Goal: Transaction & Acquisition: Register for event/course

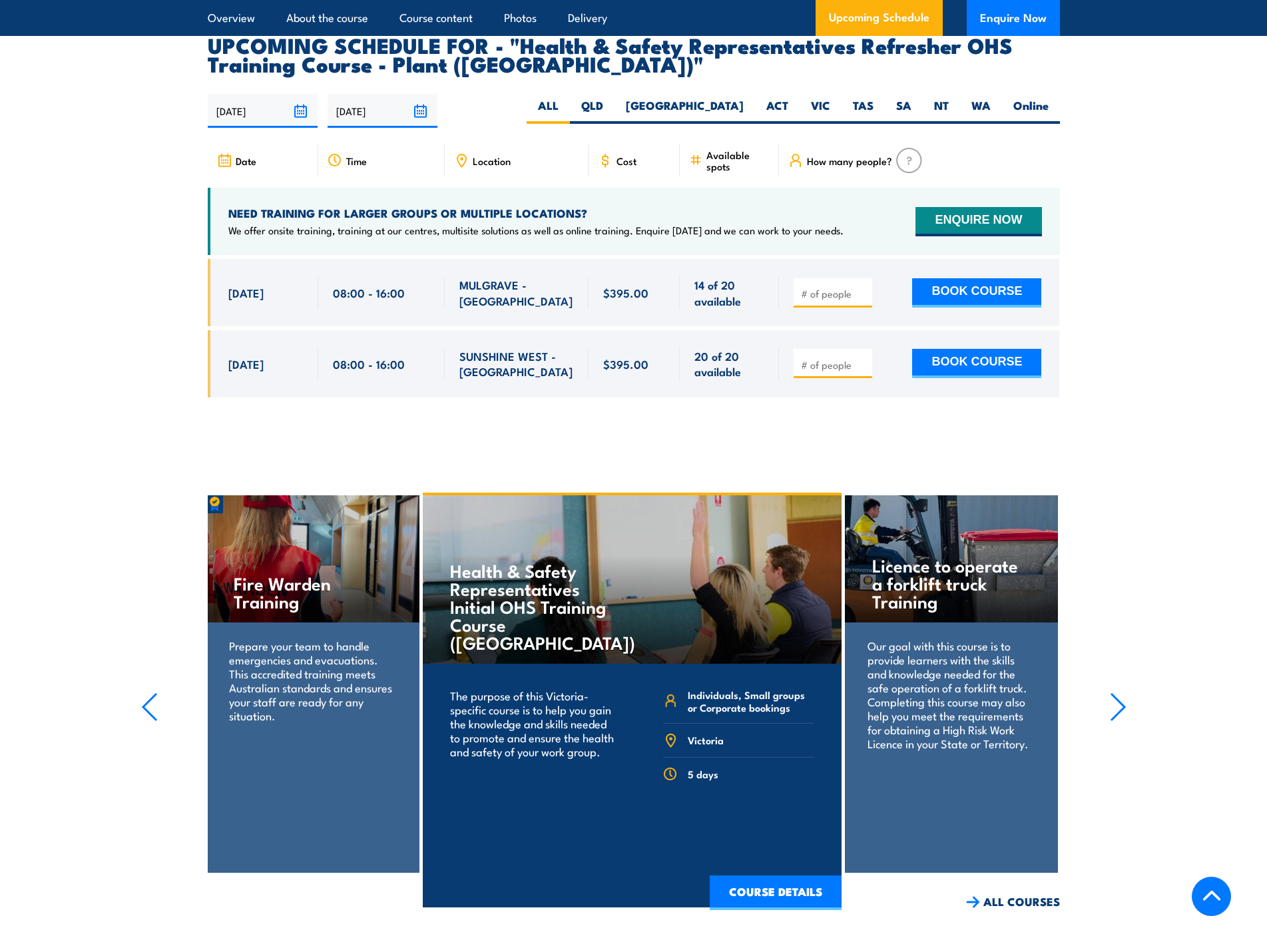
click at [852, 287] on input "number" at bounding box center [834, 294] width 67 height 13
type input "1"
click at [956, 278] on button "BOOK COURSE" at bounding box center [977, 293] width 129 height 29
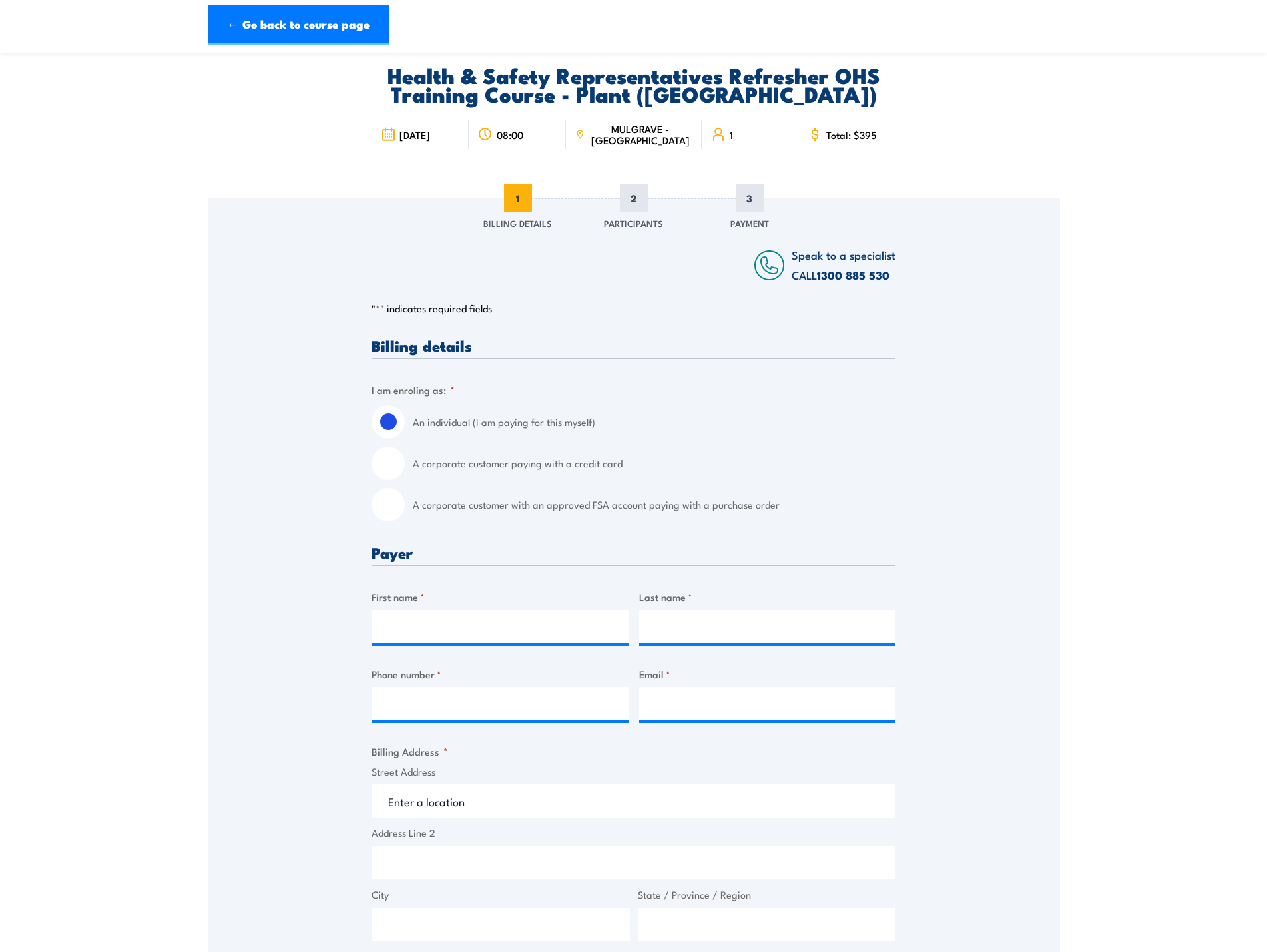
scroll to position [89, 0]
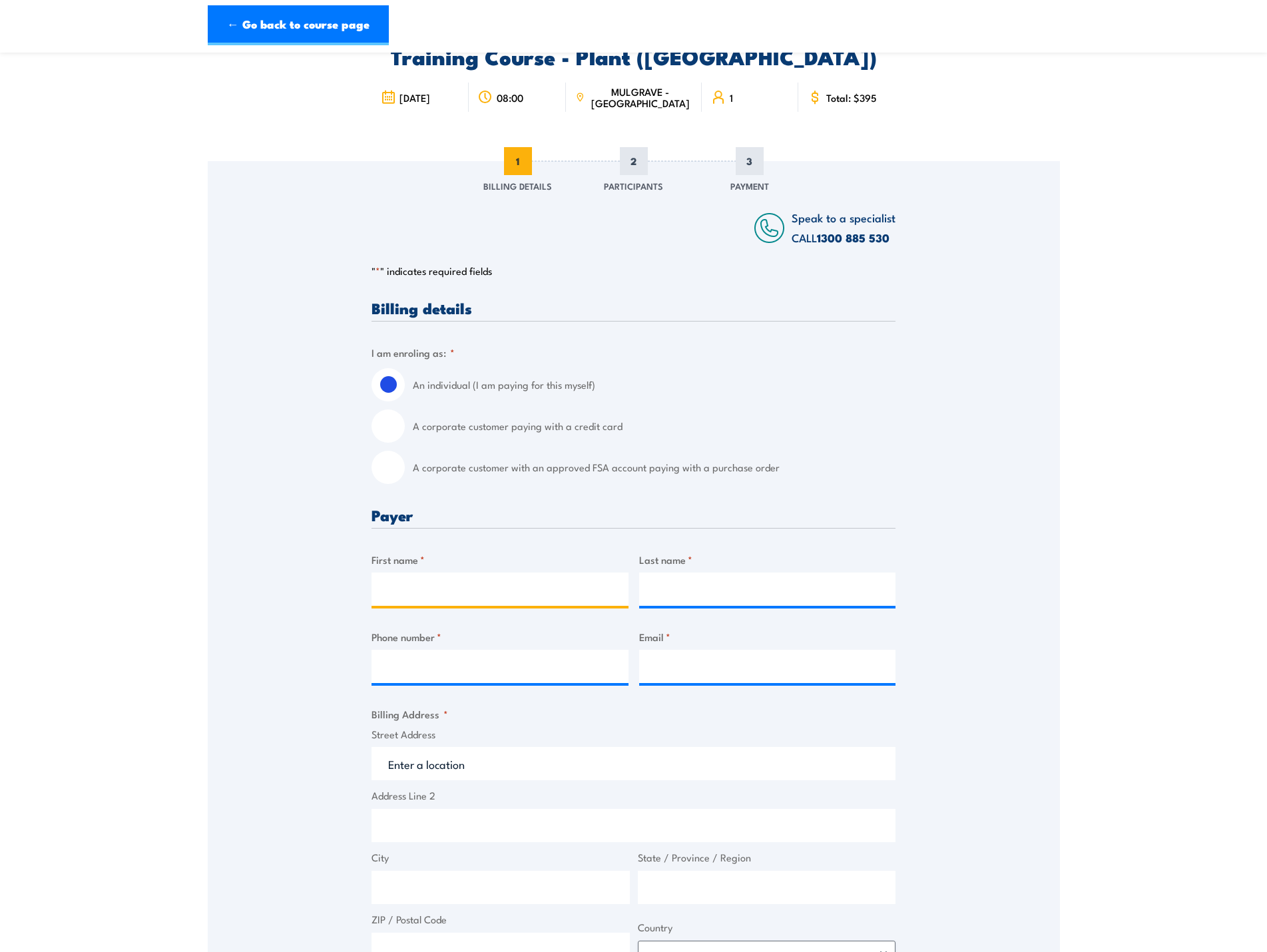
click at [489, 591] on input "First name *" at bounding box center [500, 588] width 257 height 33
type input "[PERSON_NAME]"
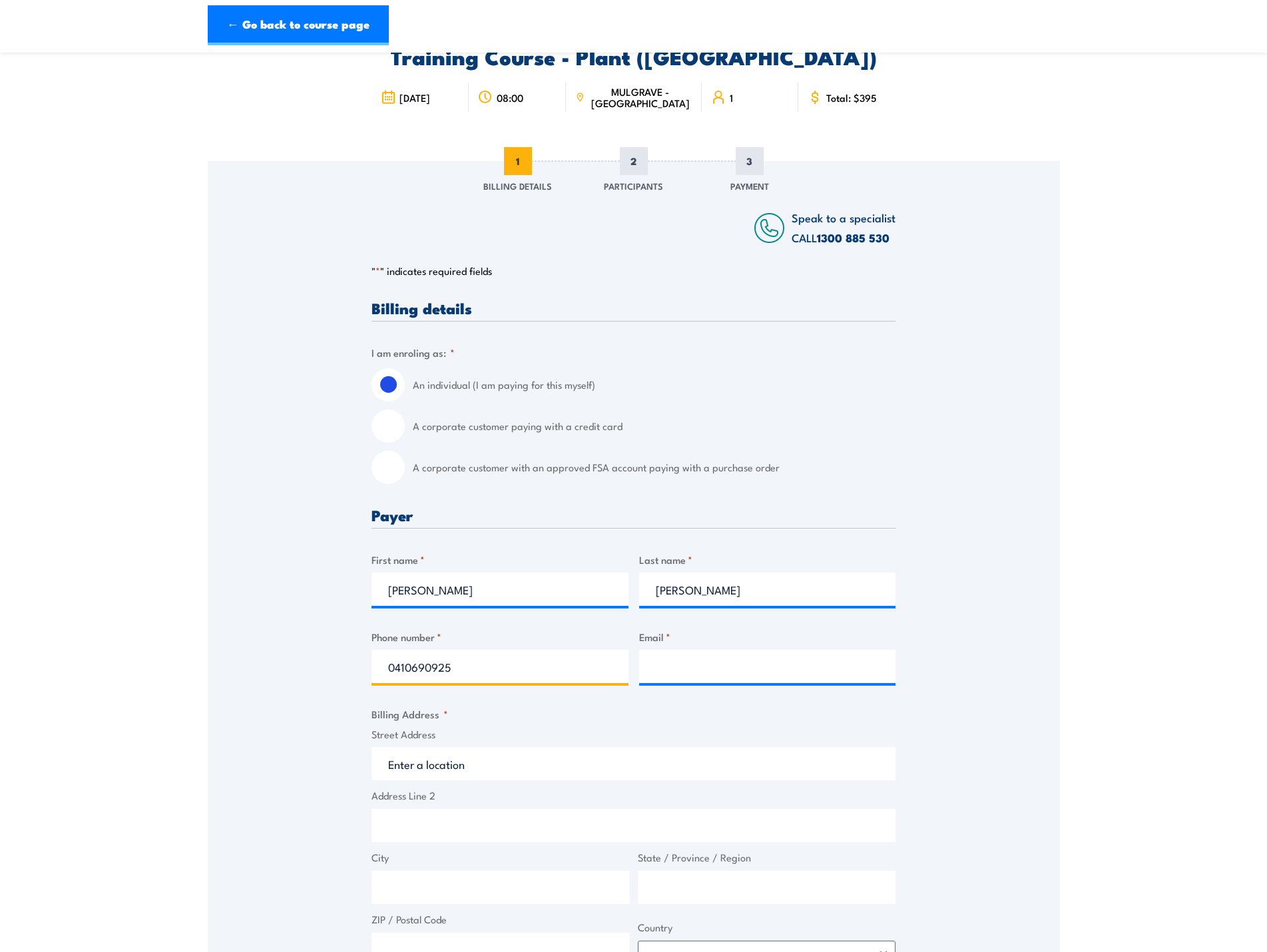
type input "0410690925"
type input "[EMAIL_ADDRESS][DOMAIN_NAME]"
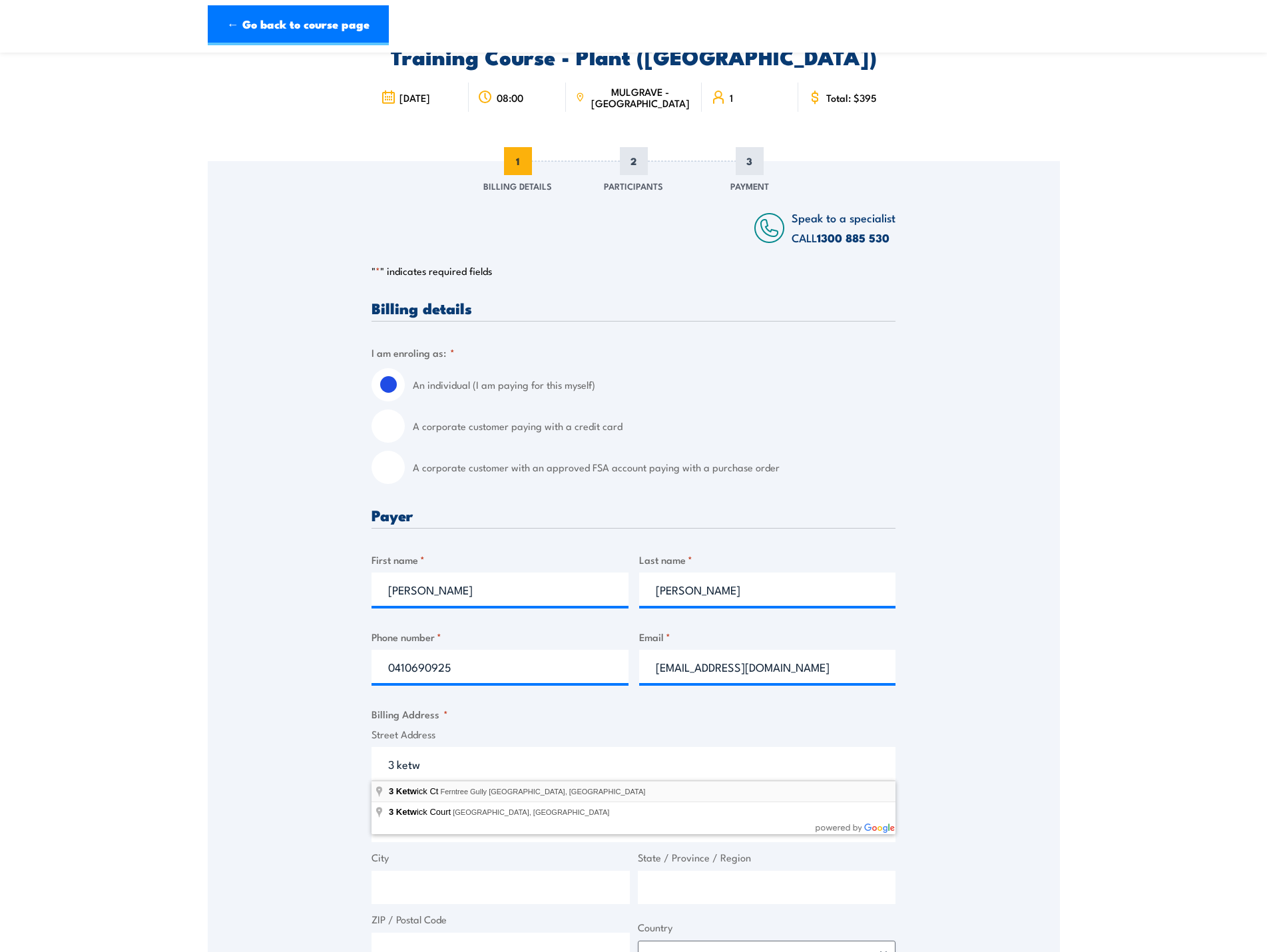
type input "[STREET_ADDRESS]"
type input "3 Ketwick Ct"
type input "Ferntree Gully"
type input "Victoria"
type input "3156"
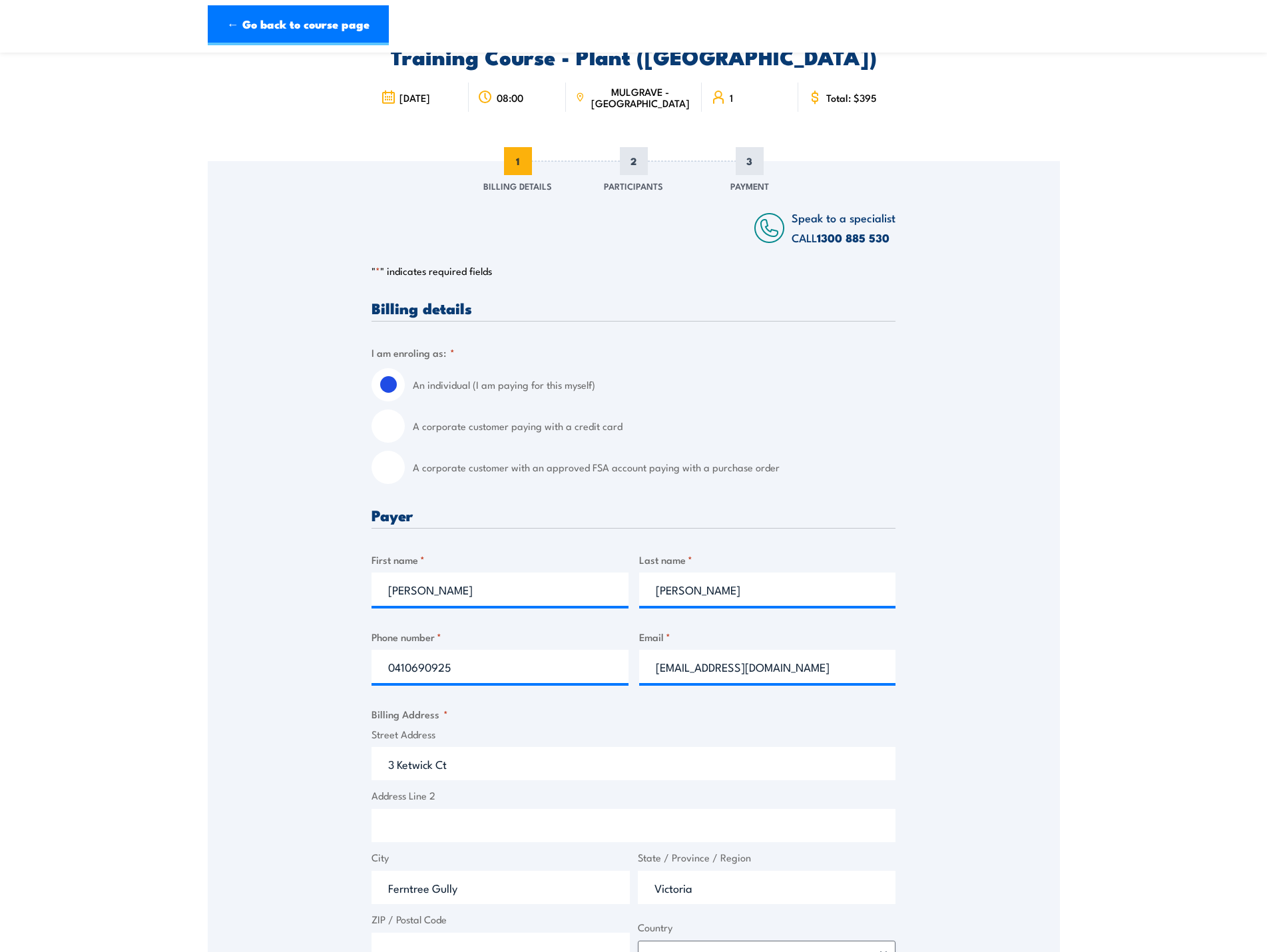
select select "[GEOGRAPHIC_DATA]"
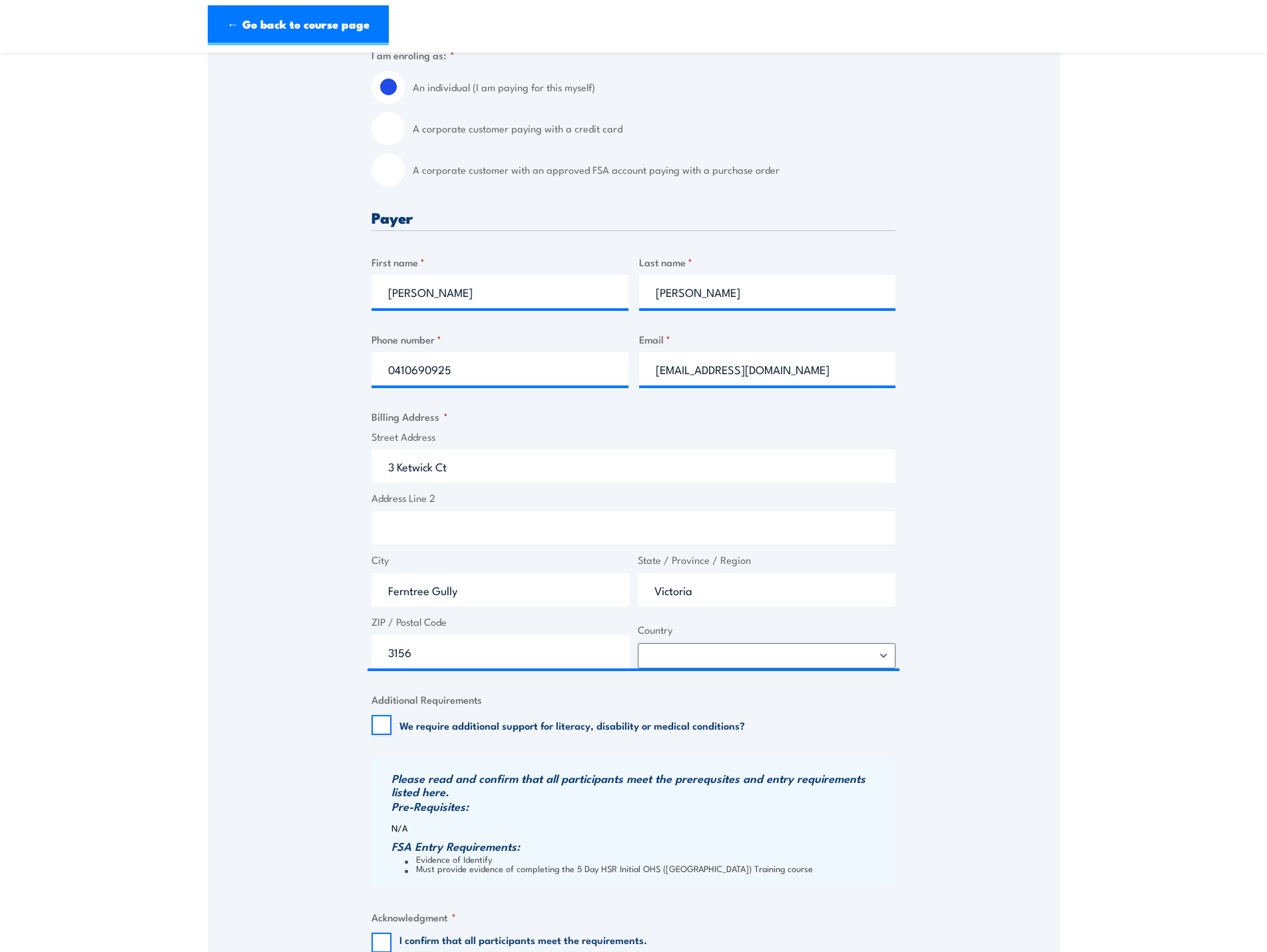
scroll to position [422, 0]
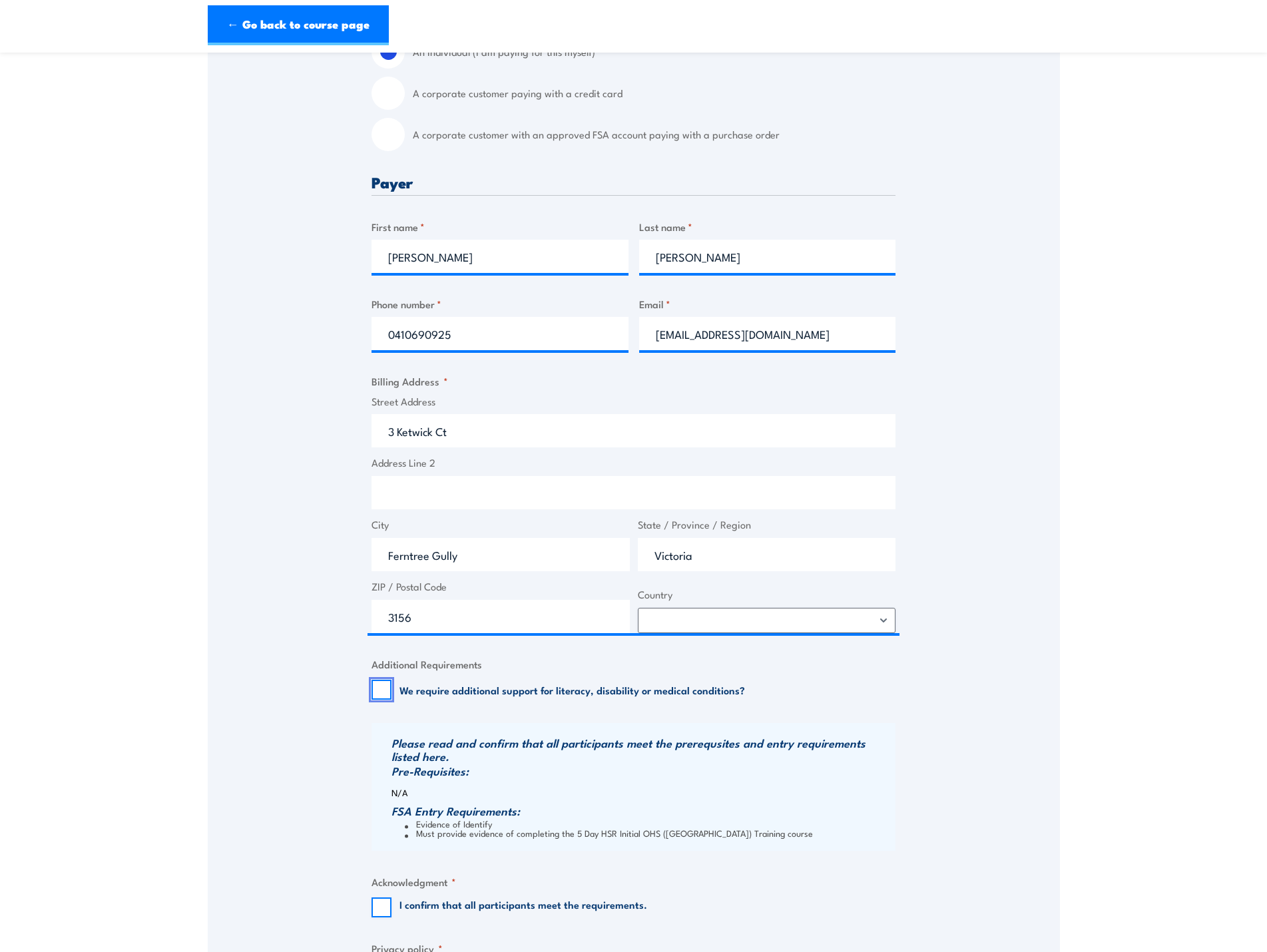
click at [384, 685] on input "We require additional support for literacy, disability or medical conditions?" at bounding box center [381, 689] width 20 height 20
checkbox input "true"
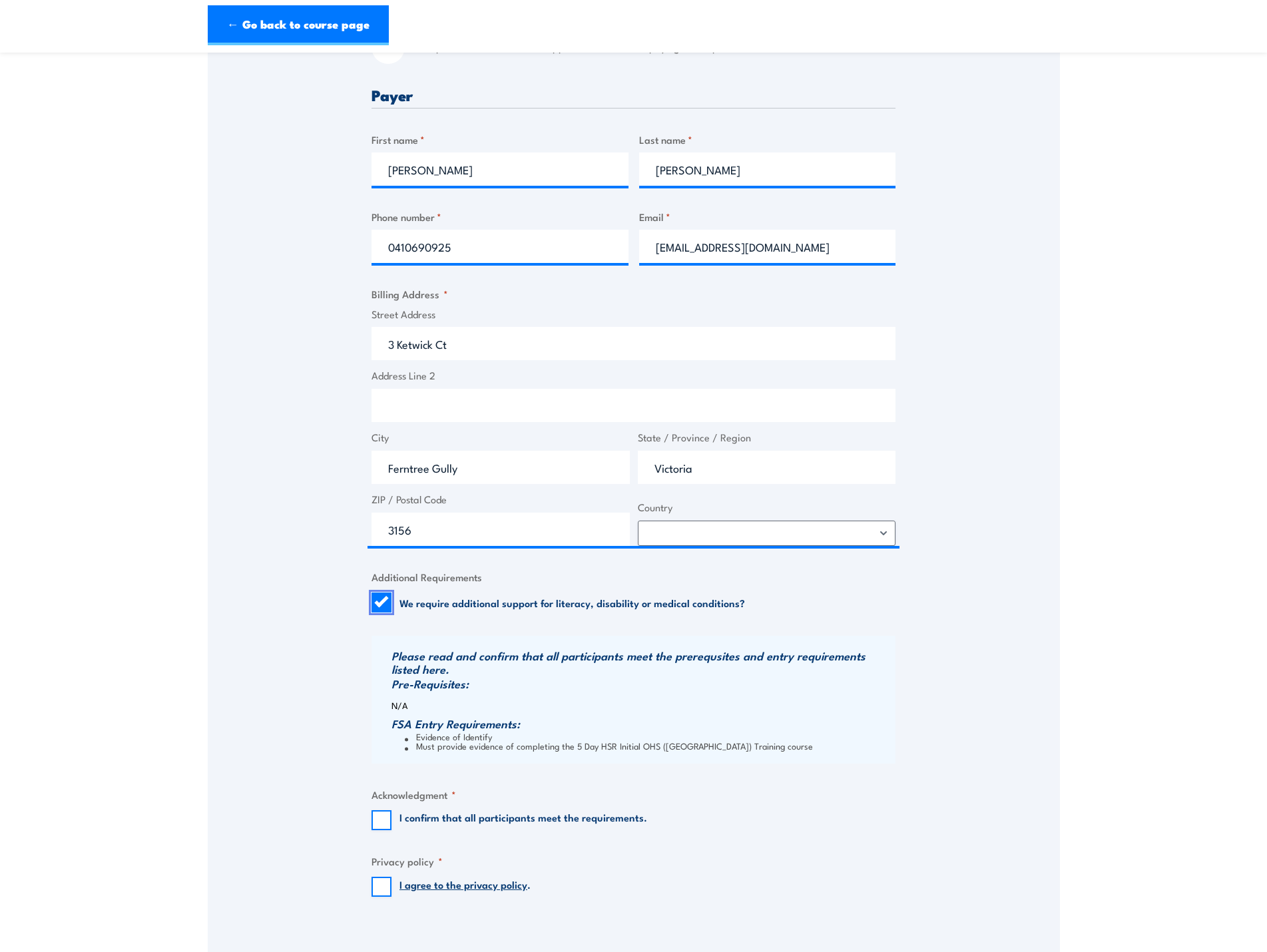
scroll to position [511, 0]
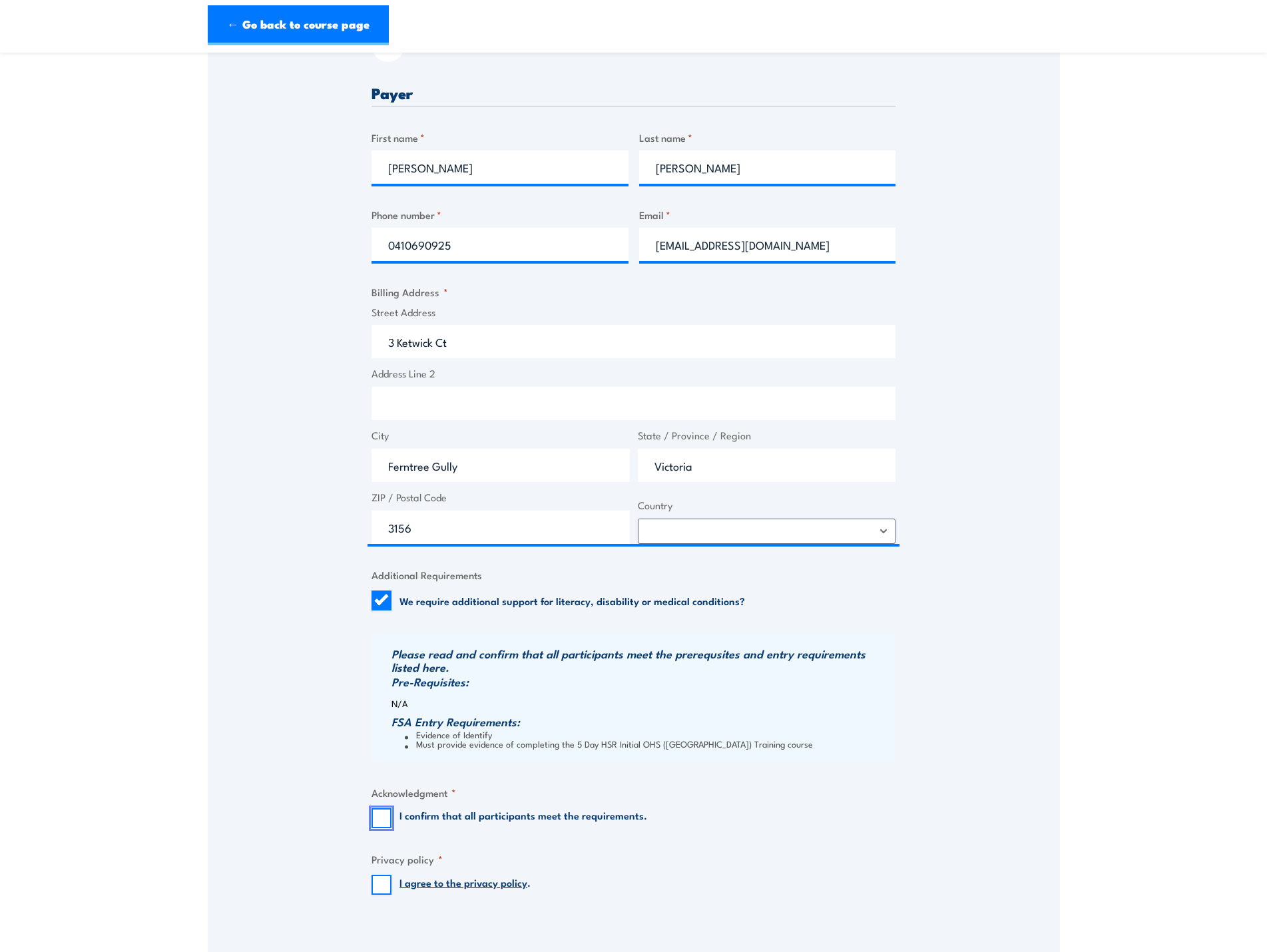
click at [386, 817] on input "I confirm that all participants meet the requirements." at bounding box center [381, 818] width 20 height 20
checkbox input "true"
click at [389, 879] on input "I agree to the privacy policy ." at bounding box center [381, 884] width 20 height 20
checkbox input "true"
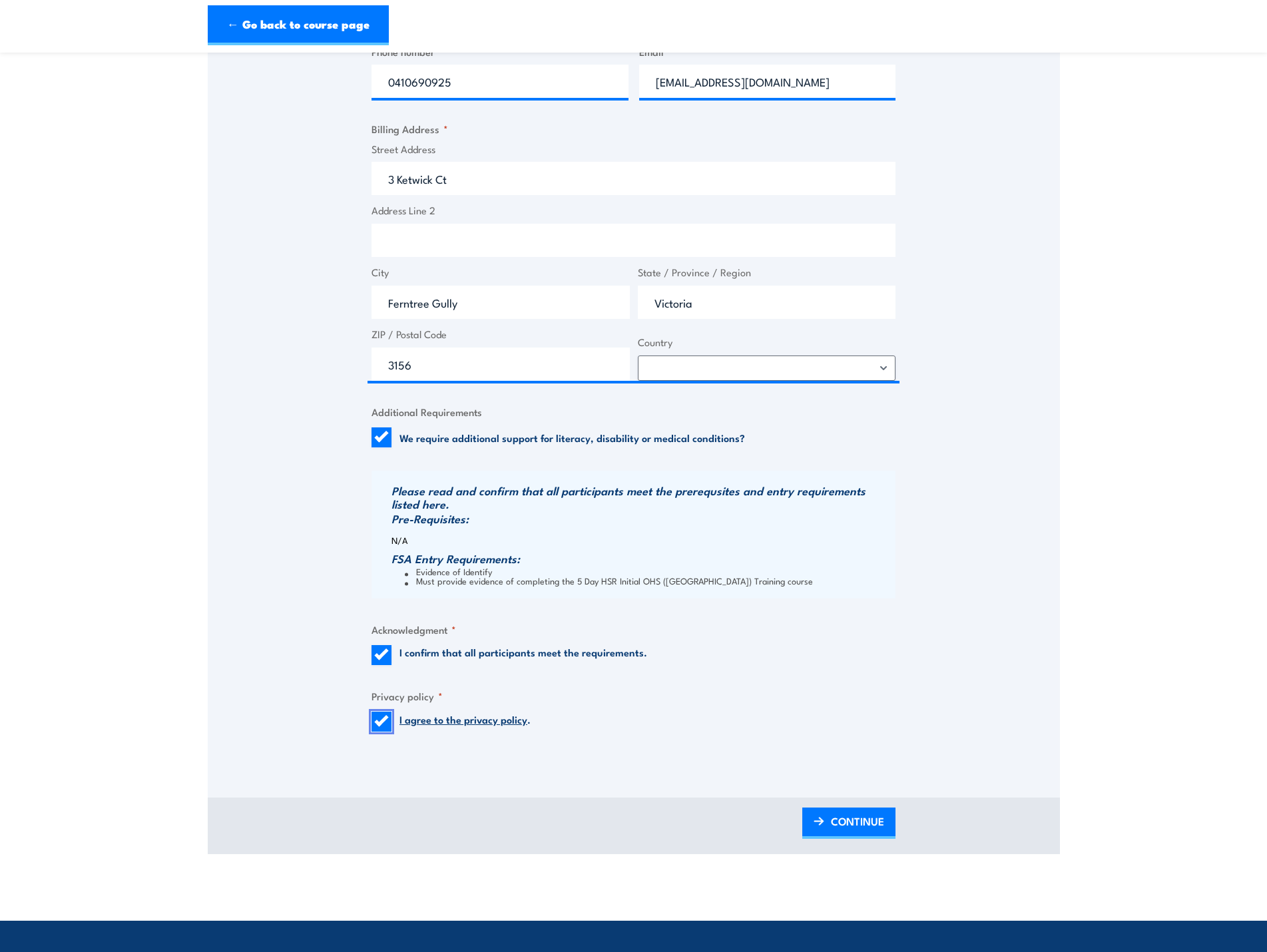
scroll to position [777, 0]
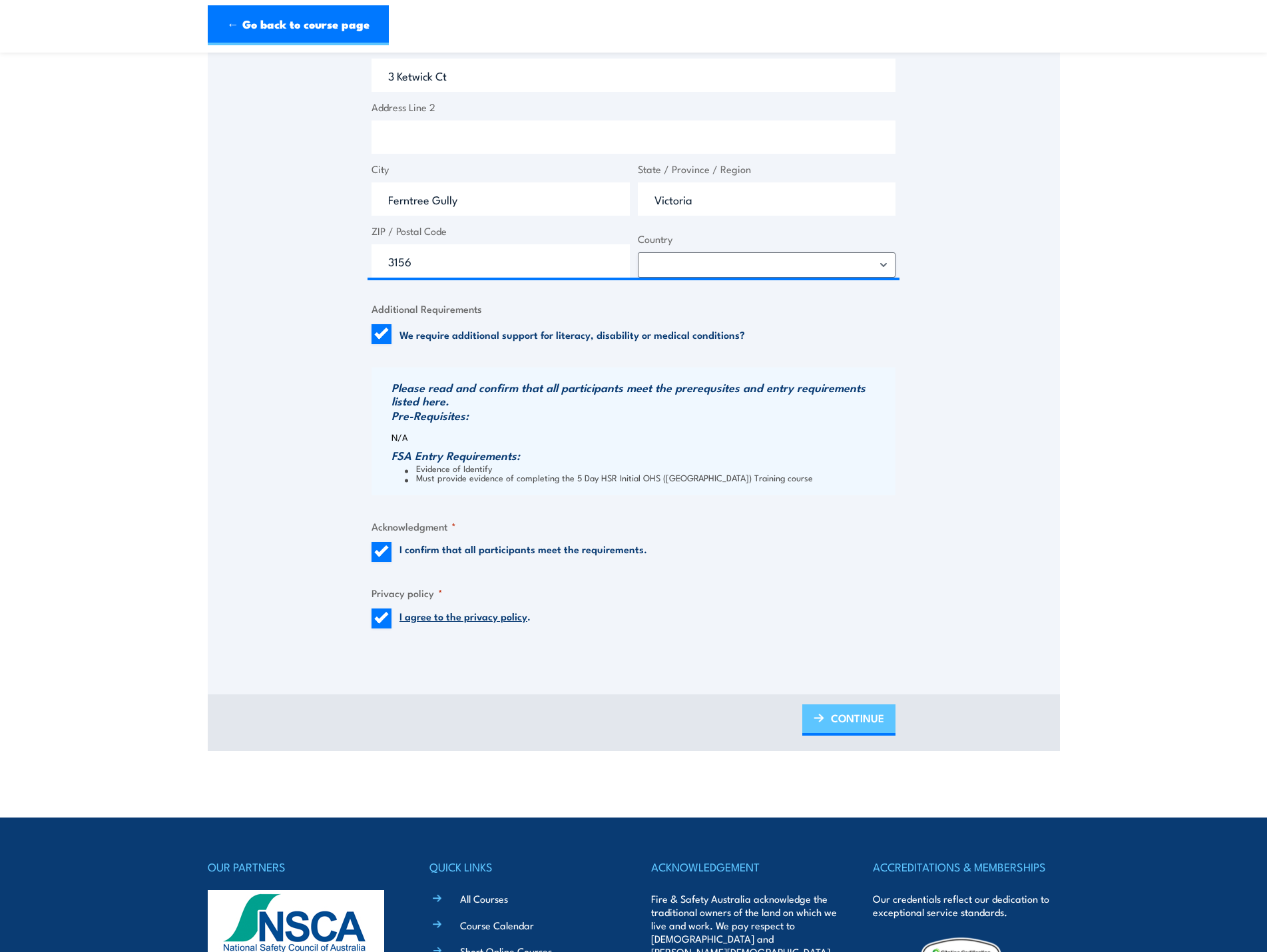
click at [842, 721] on span "CONTINUE" at bounding box center [857, 718] width 54 height 35
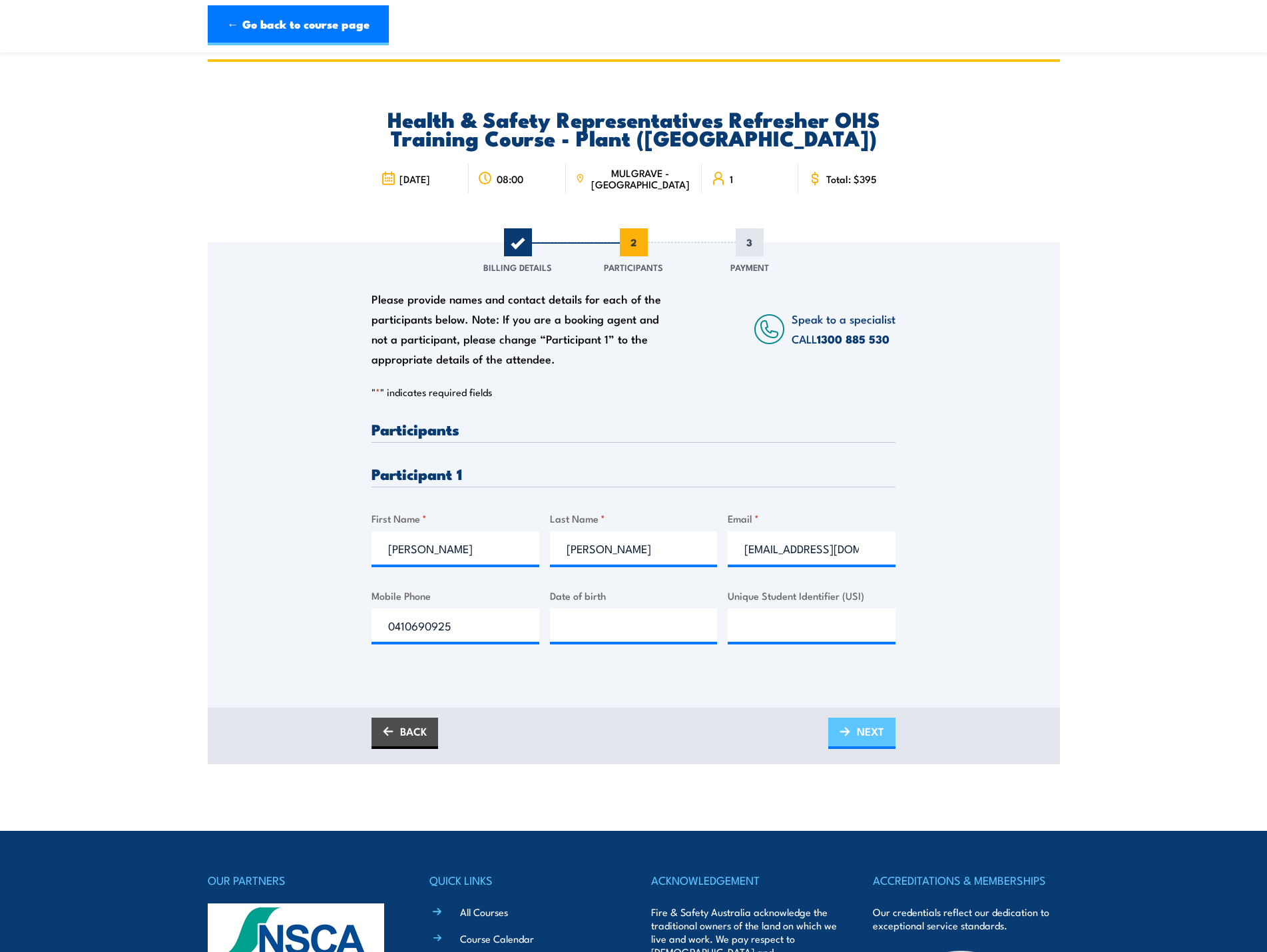
scroll to position [0, 0]
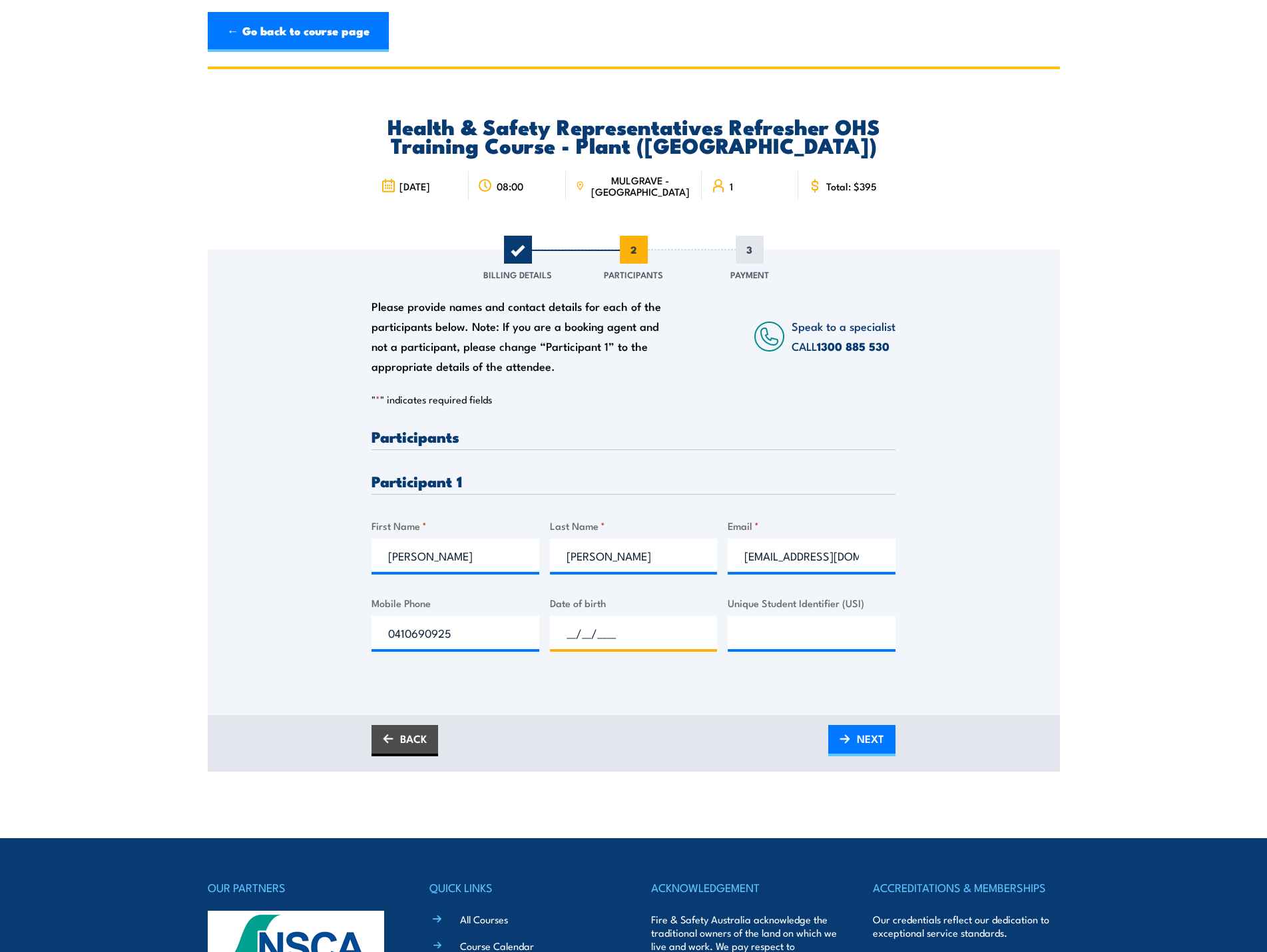
click at [630, 635] on input "__/__/____" at bounding box center [634, 632] width 167 height 33
type input "[DATE]"
click at [866, 747] on span "NEXT" at bounding box center [870, 738] width 27 height 35
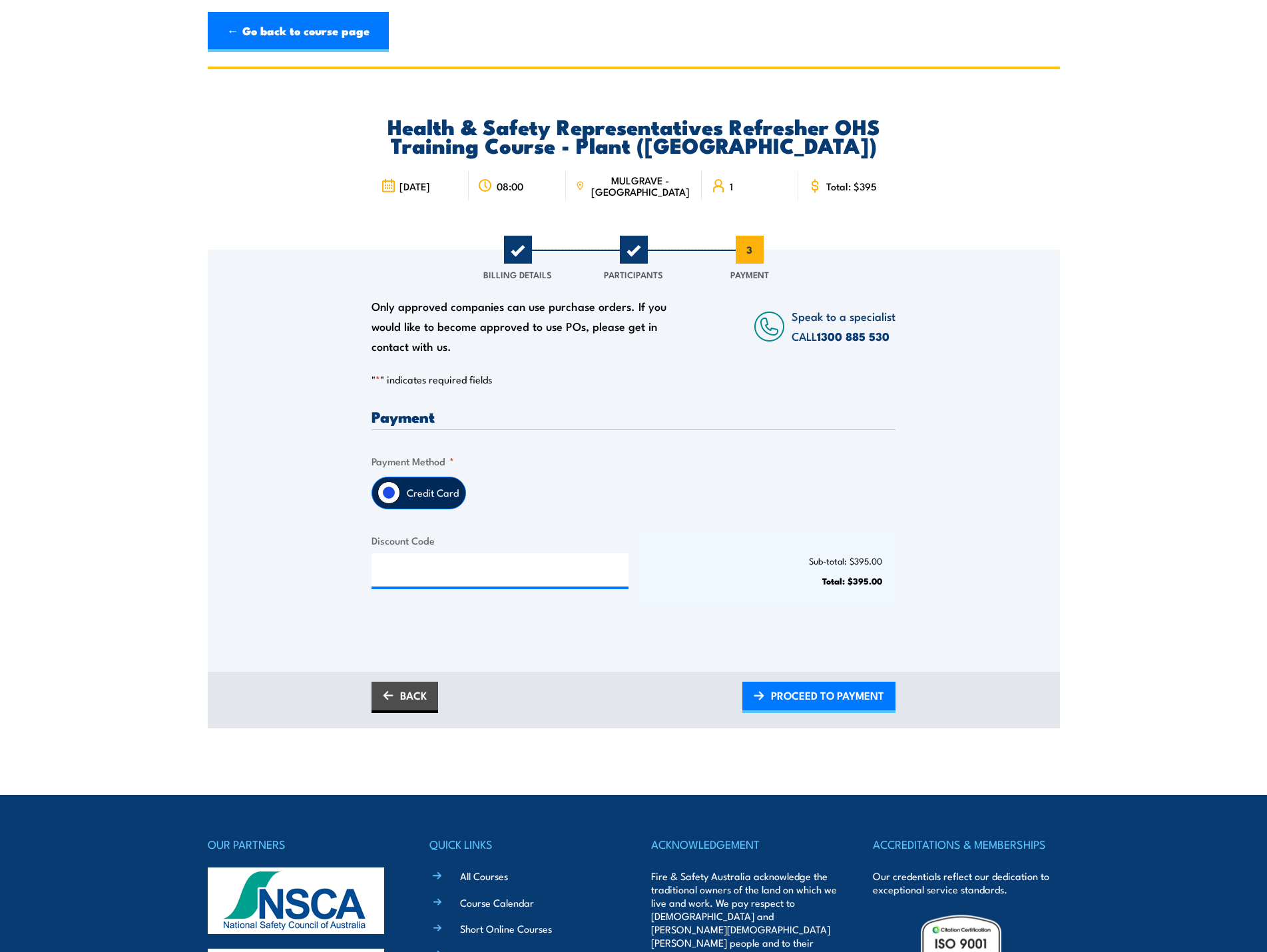
click at [436, 494] on label "Credit Card" at bounding box center [433, 493] width 65 height 32
click at [400, 494] on input "Credit Card" at bounding box center [389, 492] width 23 height 23
click at [835, 693] on span "PROCEED TO PAYMENT" at bounding box center [827, 696] width 113 height 35
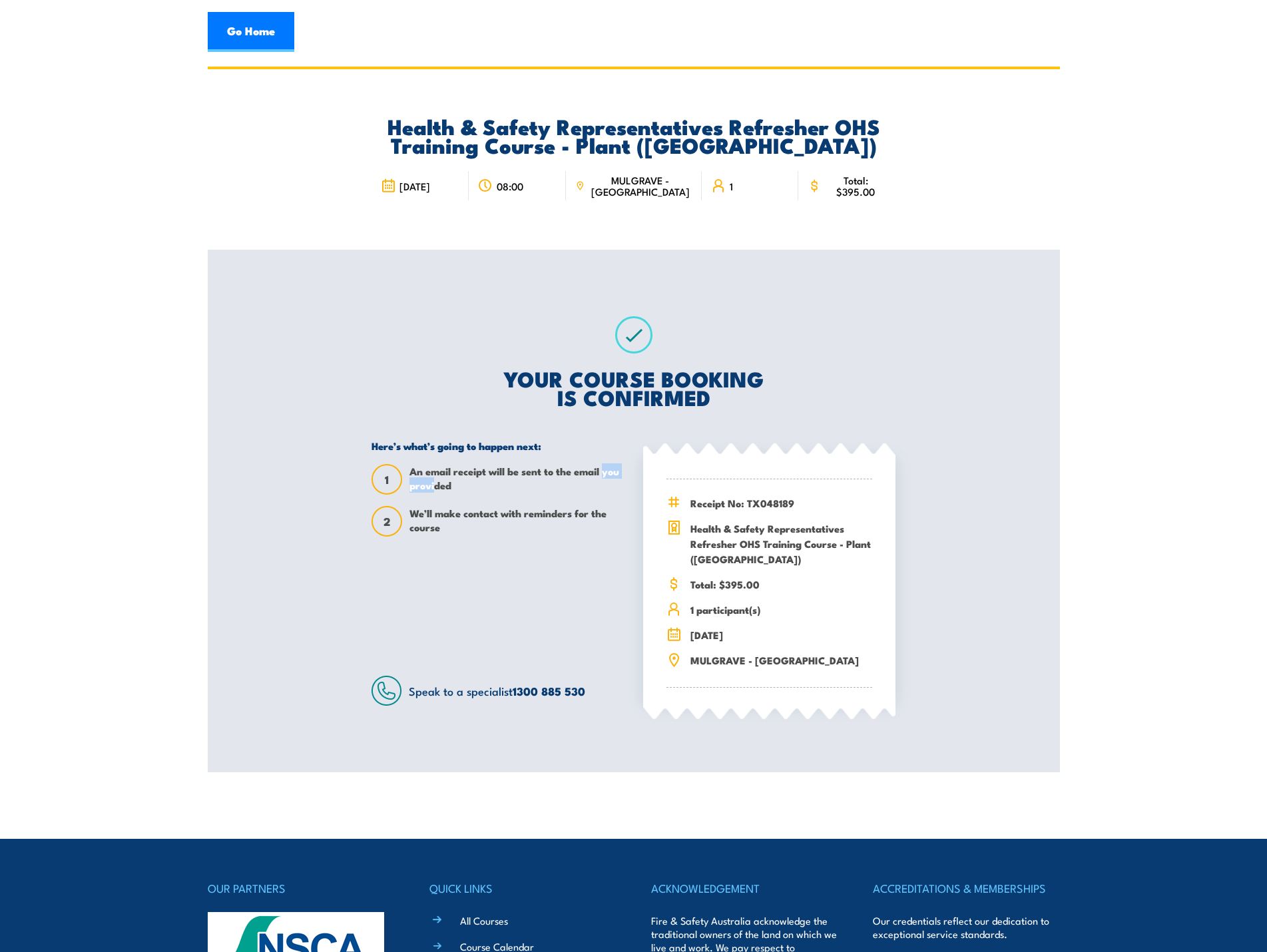
drag, startPoint x: 433, startPoint y: 486, endPoint x: 481, endPoint y: 486, distance: 48.0
click at [470, 486] on span "An email receipt will be sent to the email you provided" at bounding box center [516, 480] width 214 height 31
click at [482, 486] on span "An email receipt will be sent to the email you provided" at bounding box center [516, 480] width 214 height 31
drag, startPoint x: 491, startPoint y: 486, endPoint x: 361, endPoint y: 474, distance: 130.6
click at [361, 474] on div "YOUR COURSE BOOKING IS CONFIRMED Here’s what’s going to happen next: 1 An email…" at bounding box center [633, 511] width 556 height 522
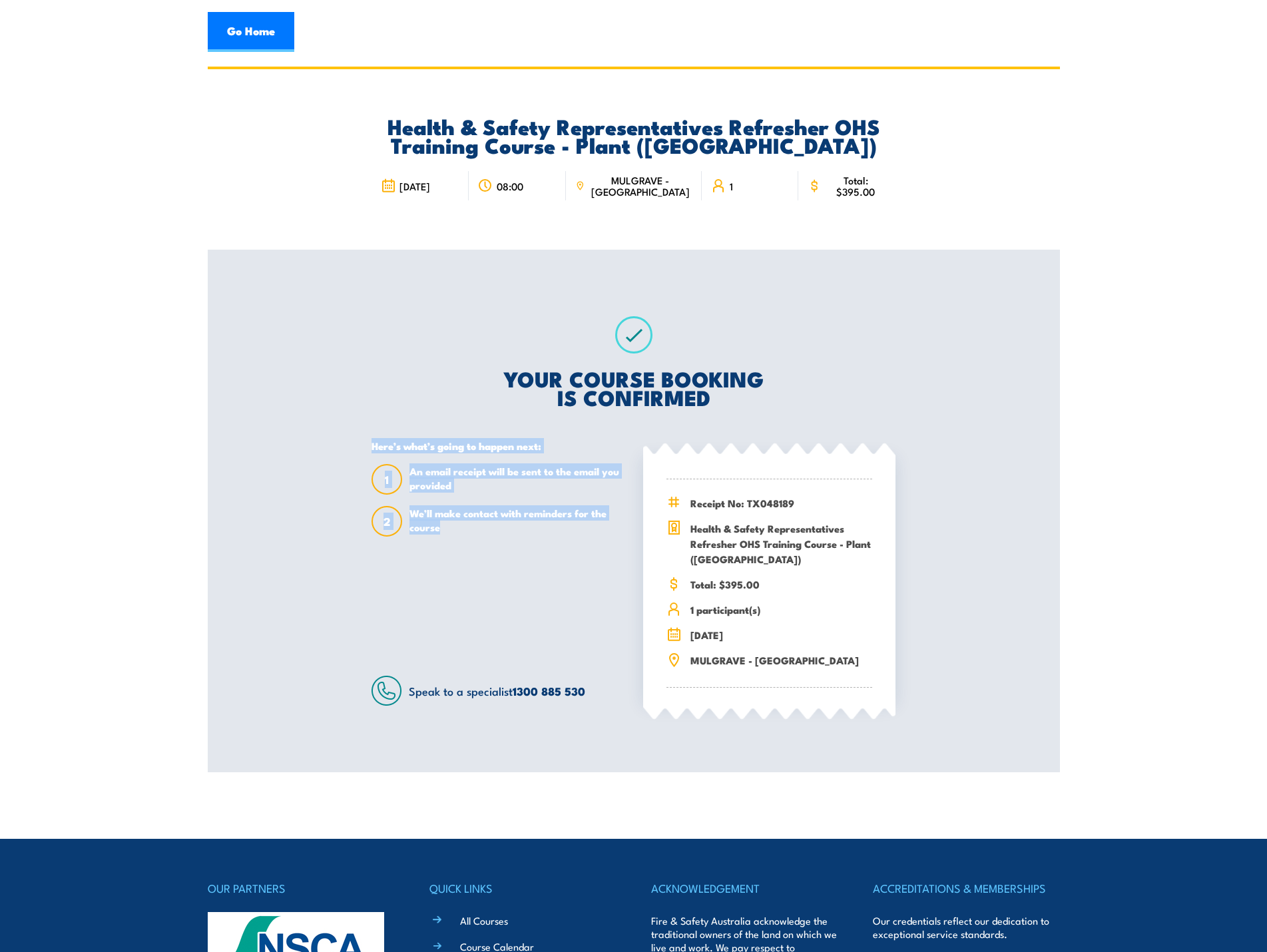
drag, startPoint x: 455, startPoint y: 531, endPoint x: 355, endPoint y: 448, distance: 130.0
click at [355, 448] on div "YOUR COURSE BOOKING IS CONFIRMED Here’s what’s going to happen next: 1 An email…" at bounding box center [633, 511] width 556 height 522
click at [780, 508] on span "Receipt No: TX048189" at bounding box center [781, 502] width 181 height 15
click at [466, 356] on div "YOUR COURSE BOOKING IS CONFIRMED Here’s what’s going to happen next: 1 An email…" at bounding box center [633, 511] width 556 height 522
drag, startPoint x: 415, startPoint y: 444, endPoint x: 494, endPoint y: 458, distance: 80.2
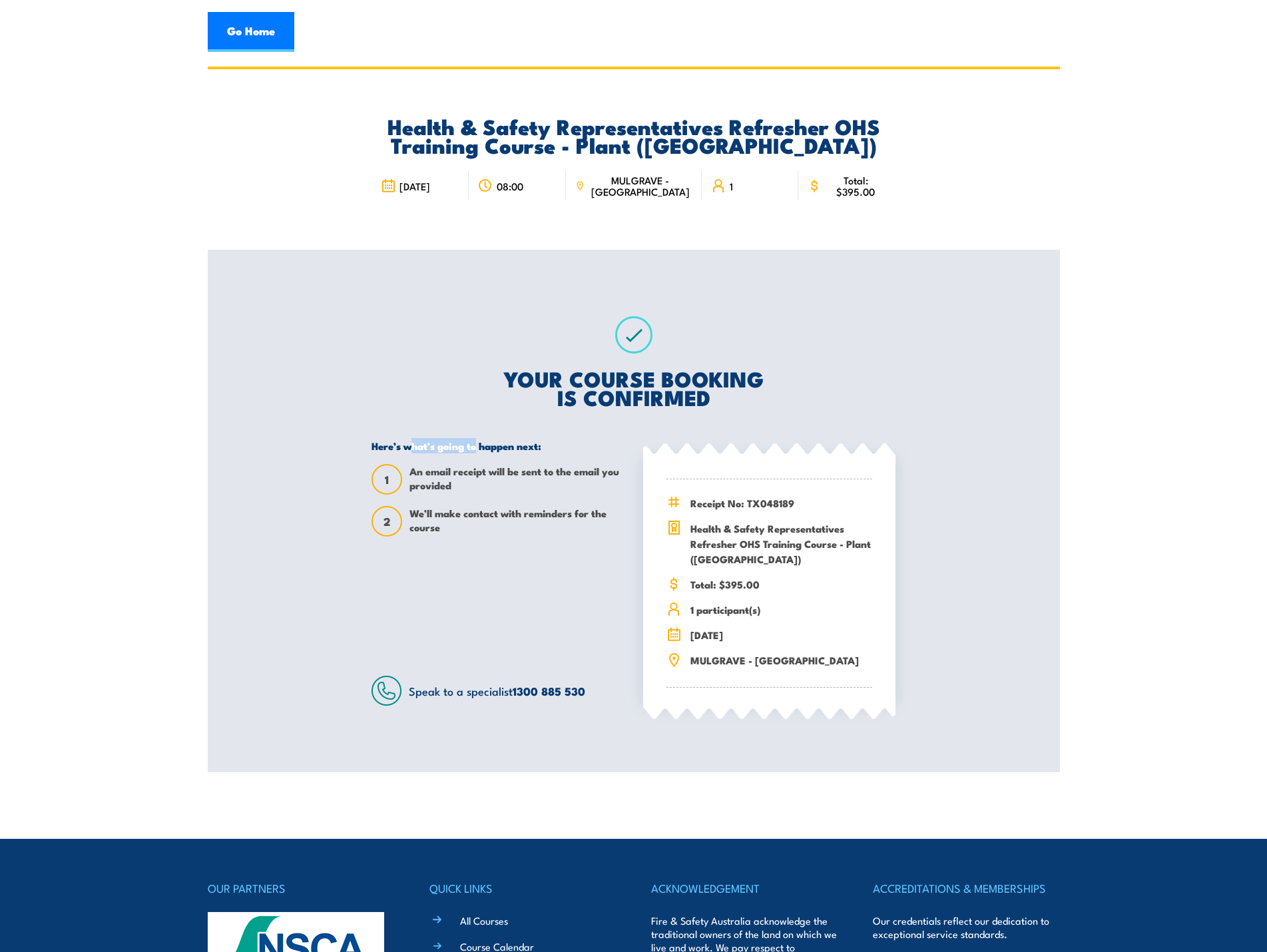
click at [483, 449] on h5 "Here’s what’s going to happen next:" at bounding box center [497, 445] width 252 height 12
drag, startPoint x: 421, startPoint y: 474, endPoint x: 441, endPoint y: 491, distance: 26.2
click at [440, 491] on span "An email receipt will be sent to the email you provided" at bounding box center [516, 480] width 214 height 31
drag, startPoint x: 441, startPoint y: 518, endPoint x: 579, endPoint y: 524, distance: 138.1
click at [578, 522] on span "We’ll make contact with reminders for the course" at bounding box center [516, 522] width 214 height 31
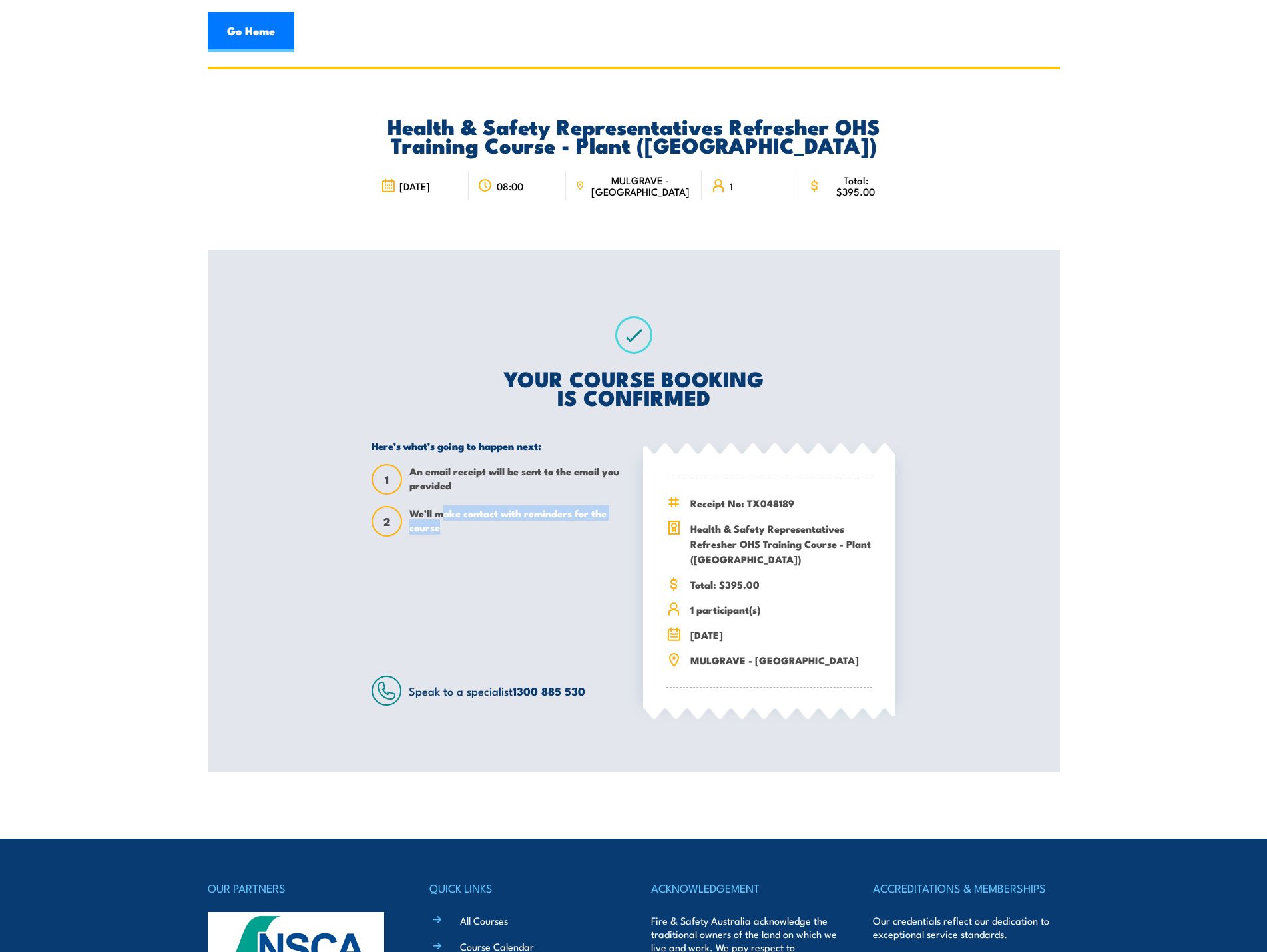
click at [495, 546] on div "Here’s what’s going to happen next: 1 An email receipt will be sent to the emai…" at bounding box center [497, 572] width 252 height 267
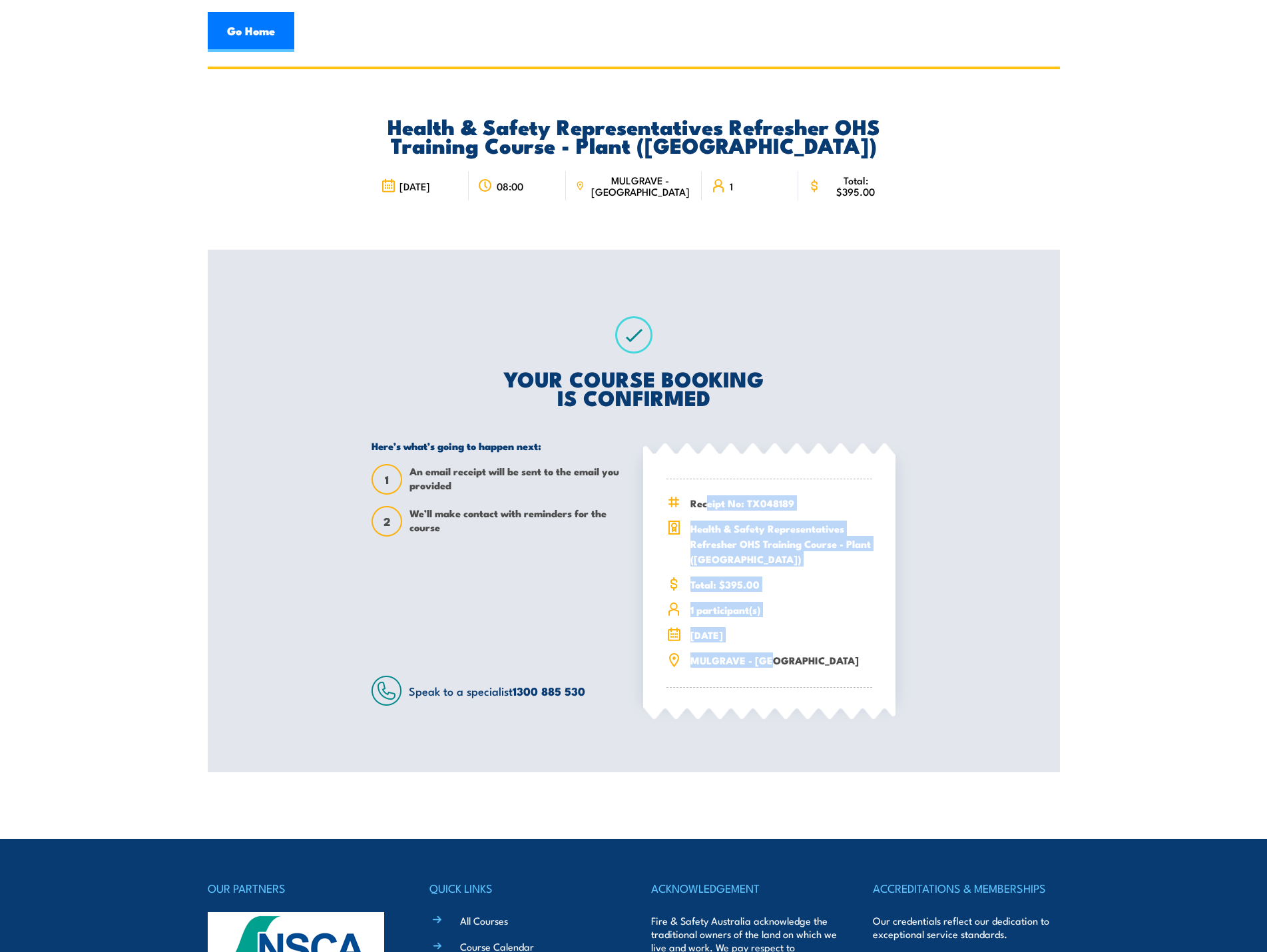
drag, startPoint x: 705, startPoint y: 504, endPoint x: 811, endPoint y: 663, distance: 191.1
click at [809, 663] on div "Receipt No: TX048189 Health & Safety Representatives Refresher OHS Training Cou…" at bounding box center [769, 584] width 206 height 209
click at [828, 619] on div "Receipt No: TX048189 Health & Safety Representatives Refresher OHS Training Cou…" at bounding box center [769, 584] width 206 height 209
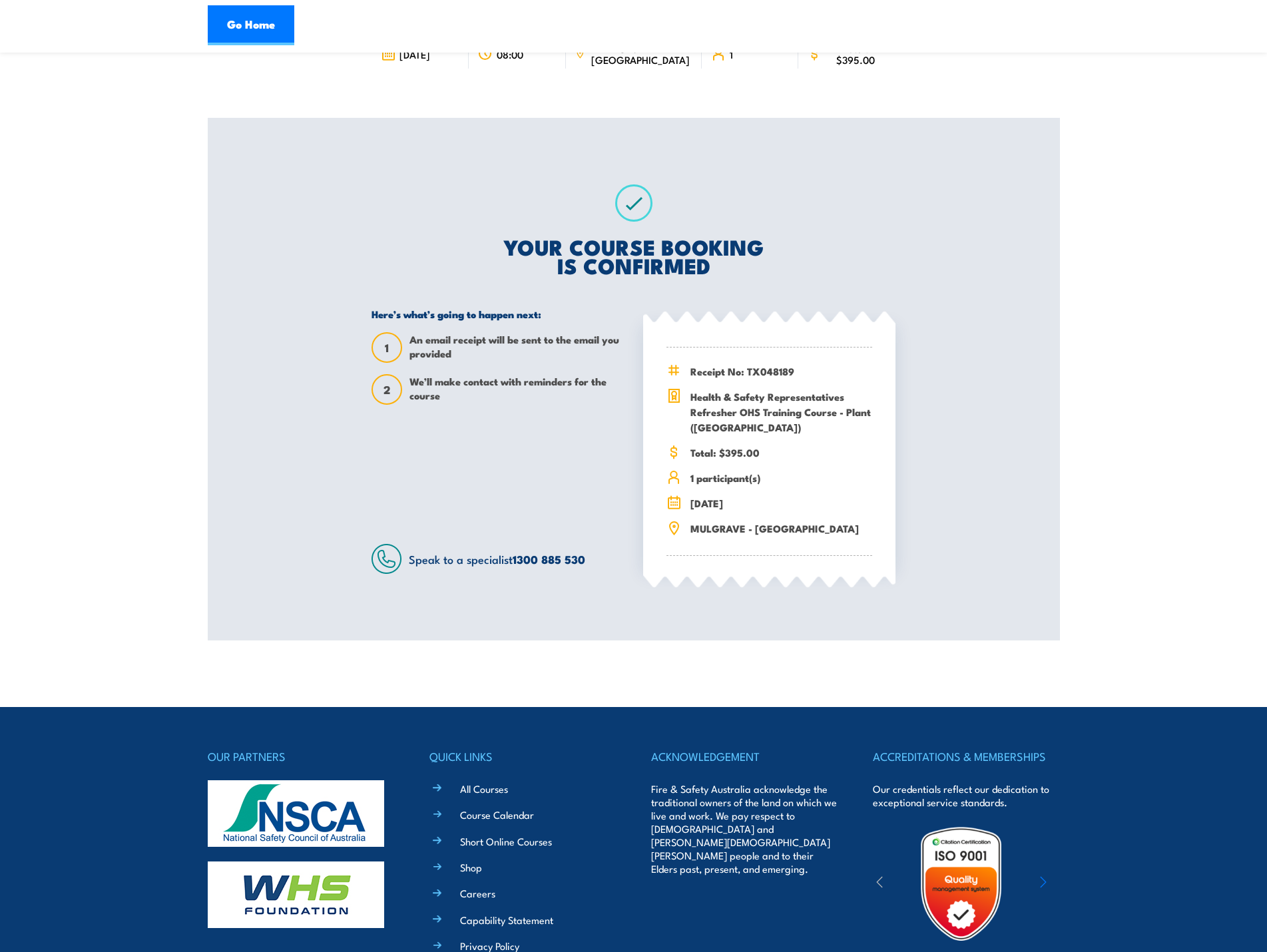
scroll to position [133, 0]
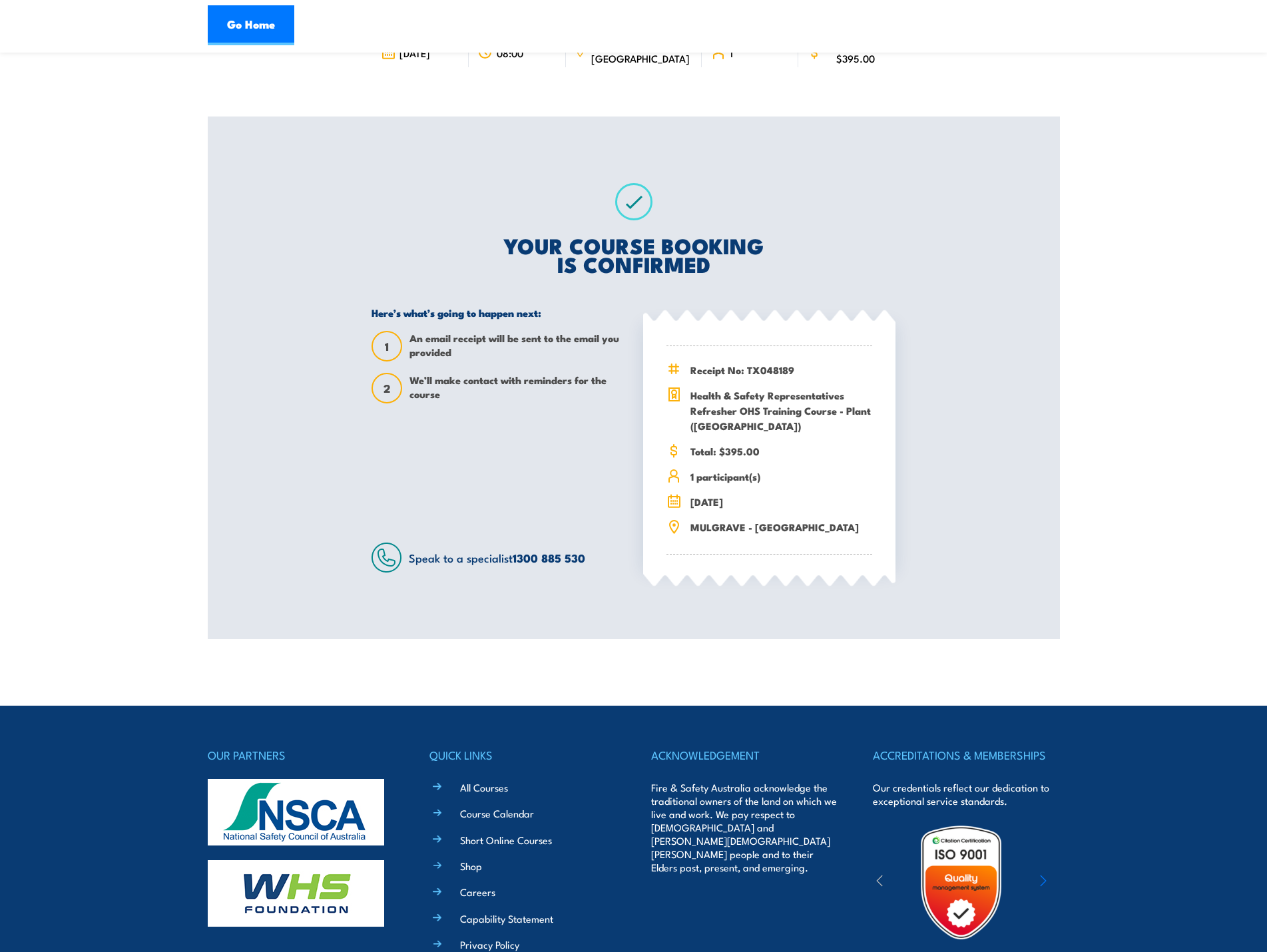
click at [737, 538] on div "Receipt No: TX048189 Health & Safety Representatives Refresher OHS Training Cou…" at bounding box center [769, 450] width 206 height 209
click at [728, 441] on div "Receipt No: TX048189 Health & Safety Representatives Refresher OHS Training Cou…" at bounding box center [769, 450] width 206 height 209
click at [729, 397] on span "Health & Safety Representatives Refresher OHS Training Course - Plant ([GEOGRAP…" at bounding box center [781, 410] width 181 height 46
click at [730, 380] on div "Receipt No: TX048189 Health & Safety Representatives Refresher OHS Training Cou…" at bounding box center [769, 450] width 206 height 209
drag, startPoint x: 744, startPoint y: 417, endPoint x: 694, endPoint y: 396, distance: 54.2
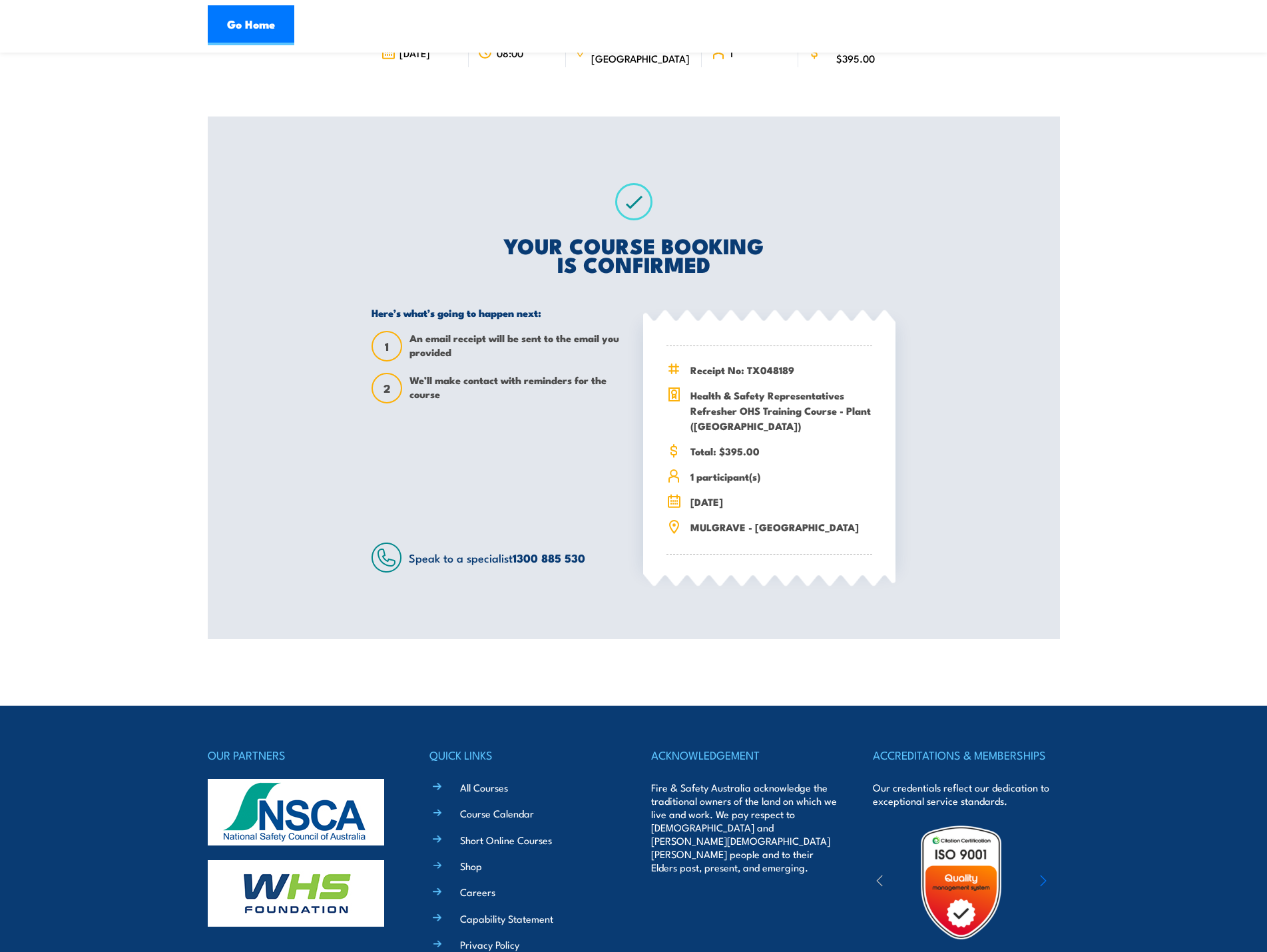
click at [694, 396] on span "Health & Safety Representatives Refresher OHS Training Course - Plant ([GEOGRAP…" at bounding box center [781, 410] width 181 height 46
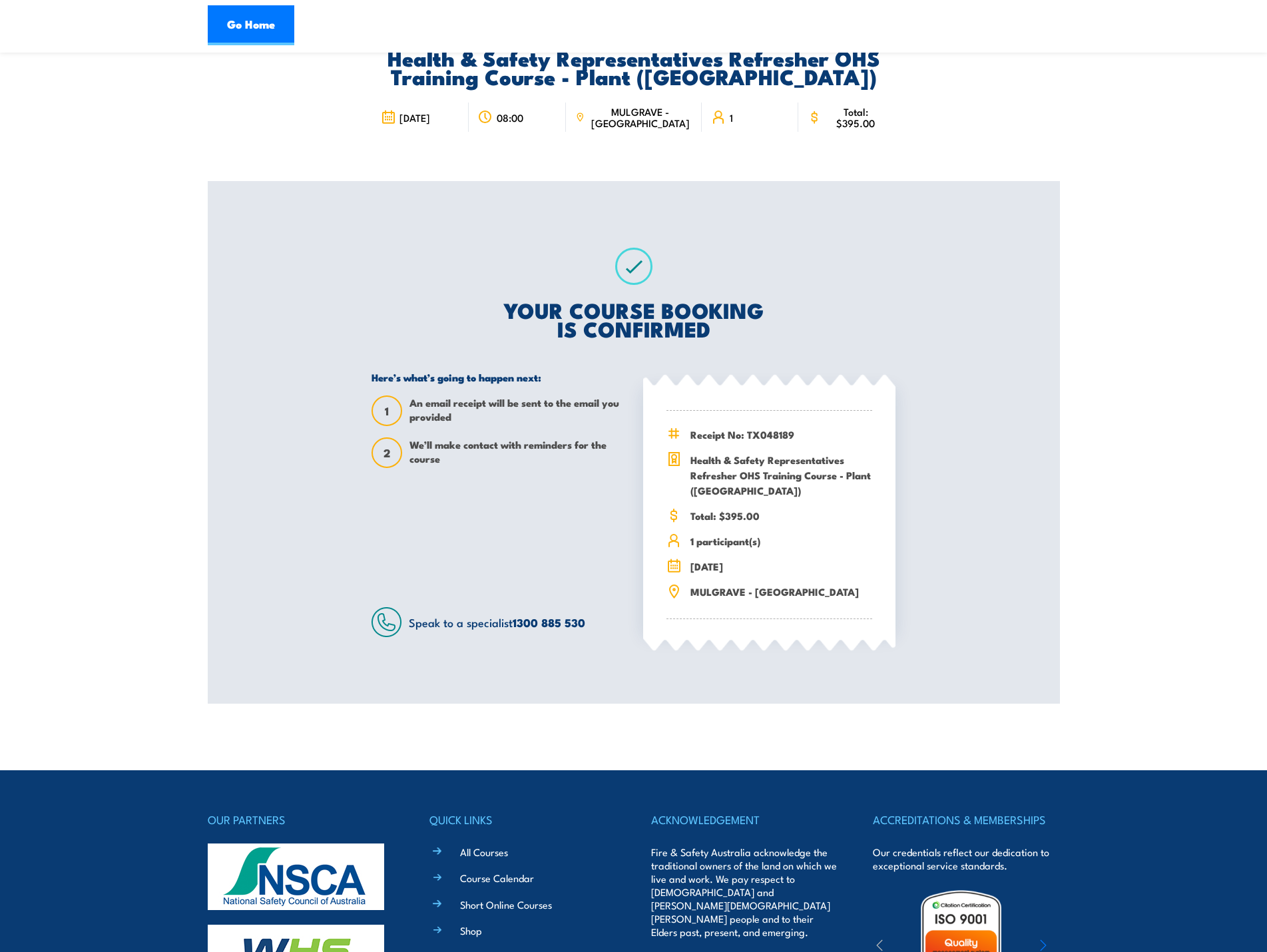
scroll to position [111, 0]
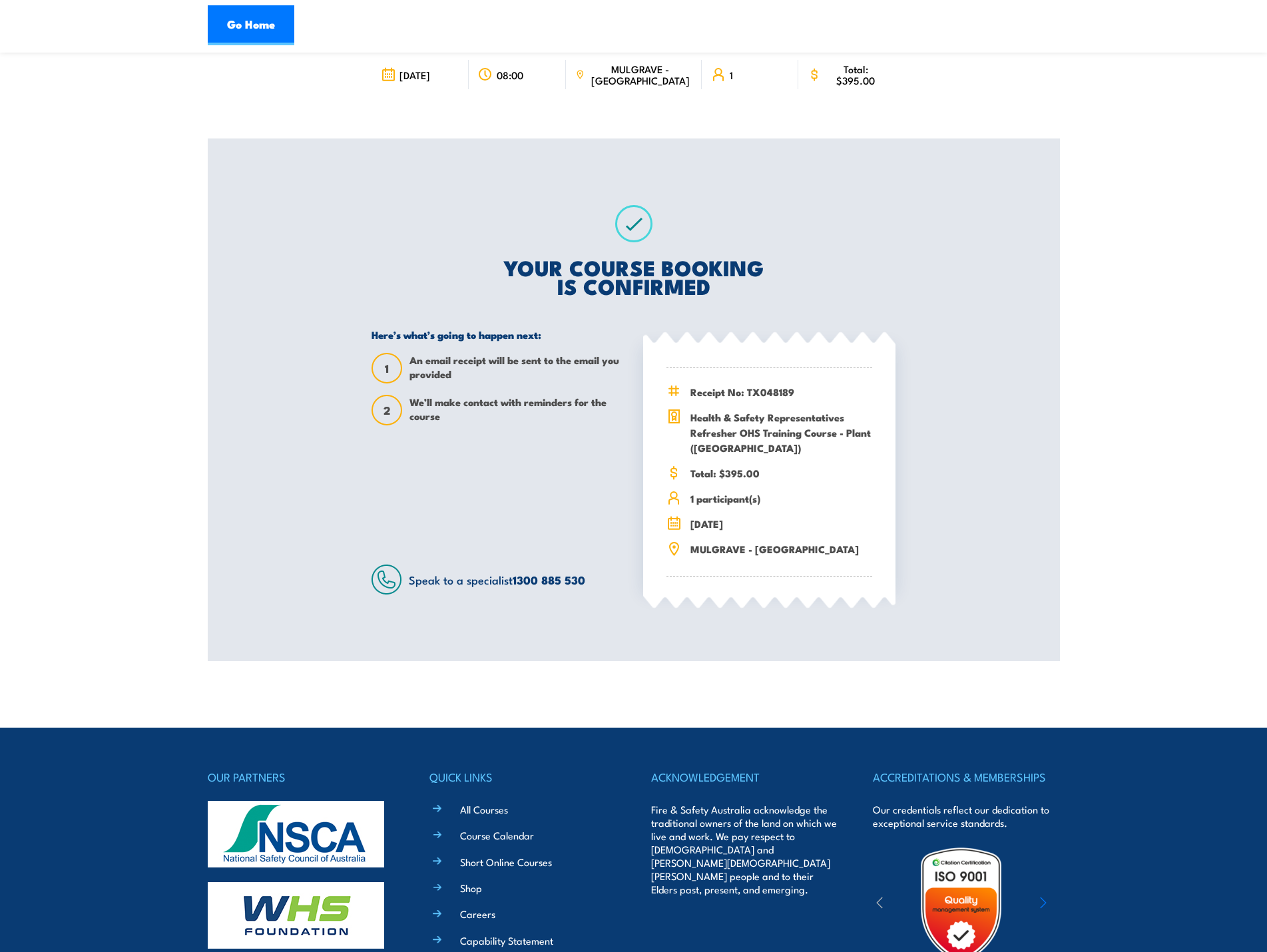
click at [157, 76] on section "Health & Safety Representatives Refresher OHS Training Course - Plant (VIC) 08:…" at bounding box center [633, 308] width 1267 height 706
